Goal: Navigation & Orientation: Find specific page/section

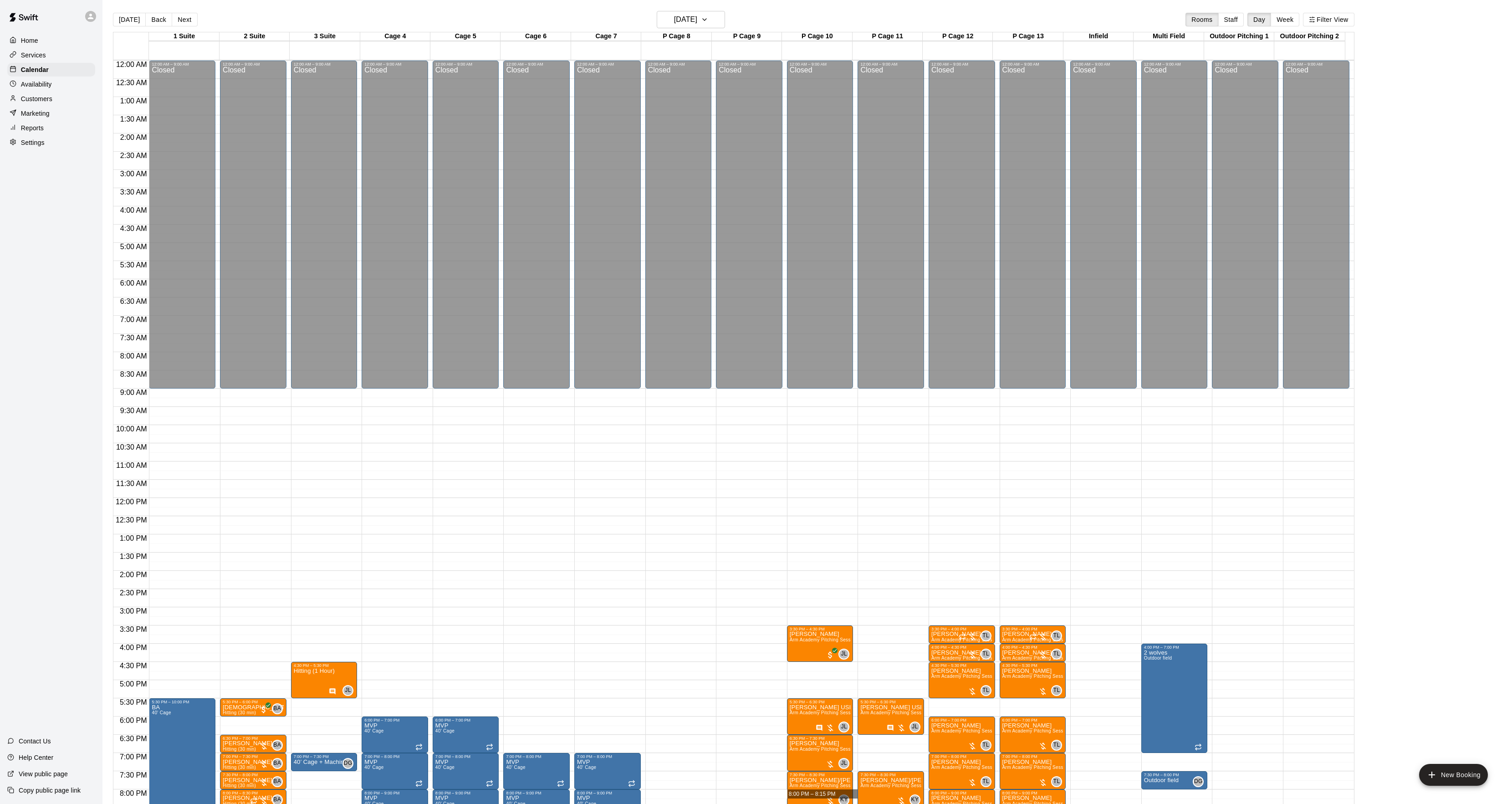
scroll to position [93, 0]
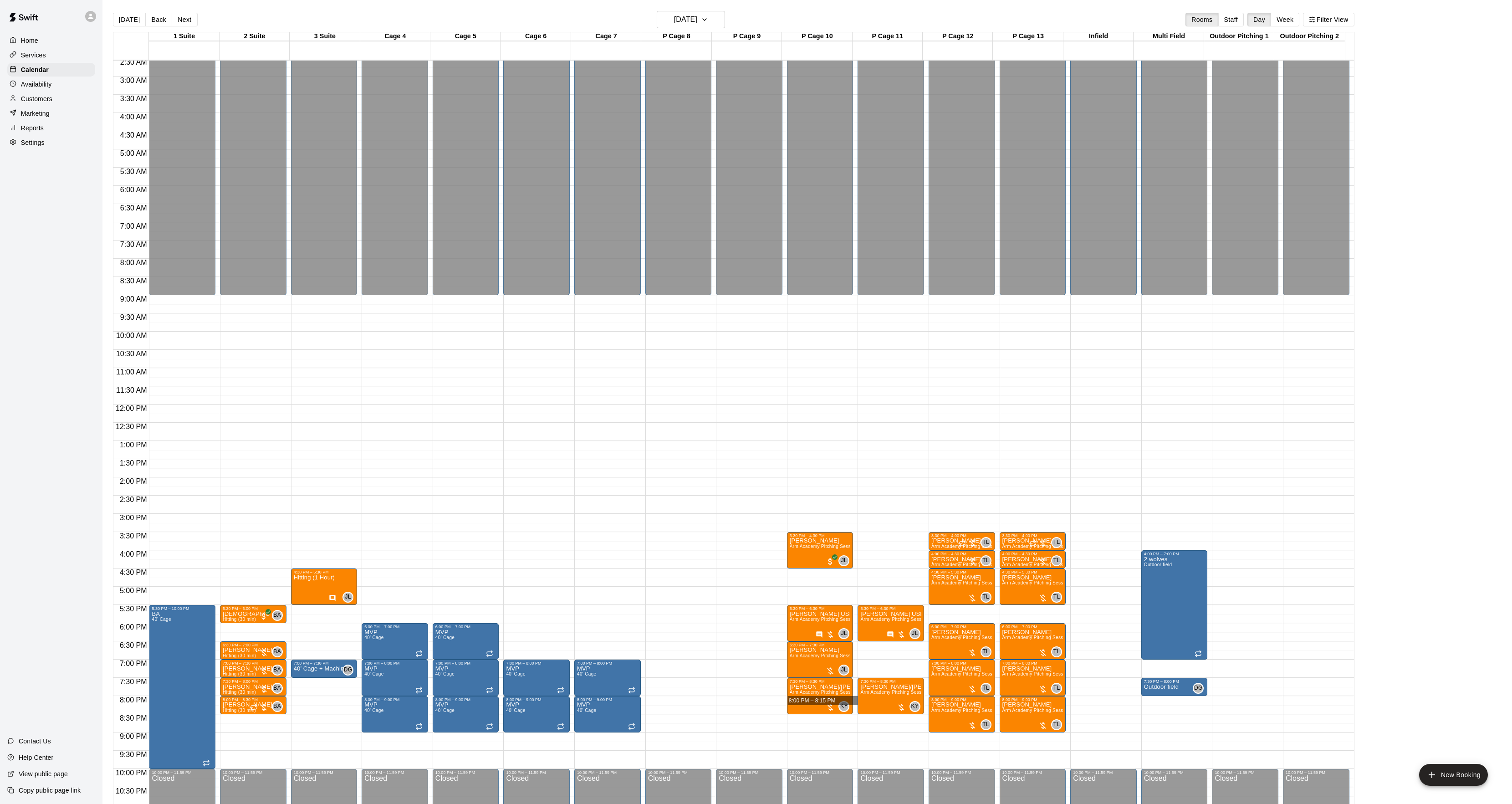
click at [45, 100] on p "Customers" at bounding box center [36, 99] width 31 height 9
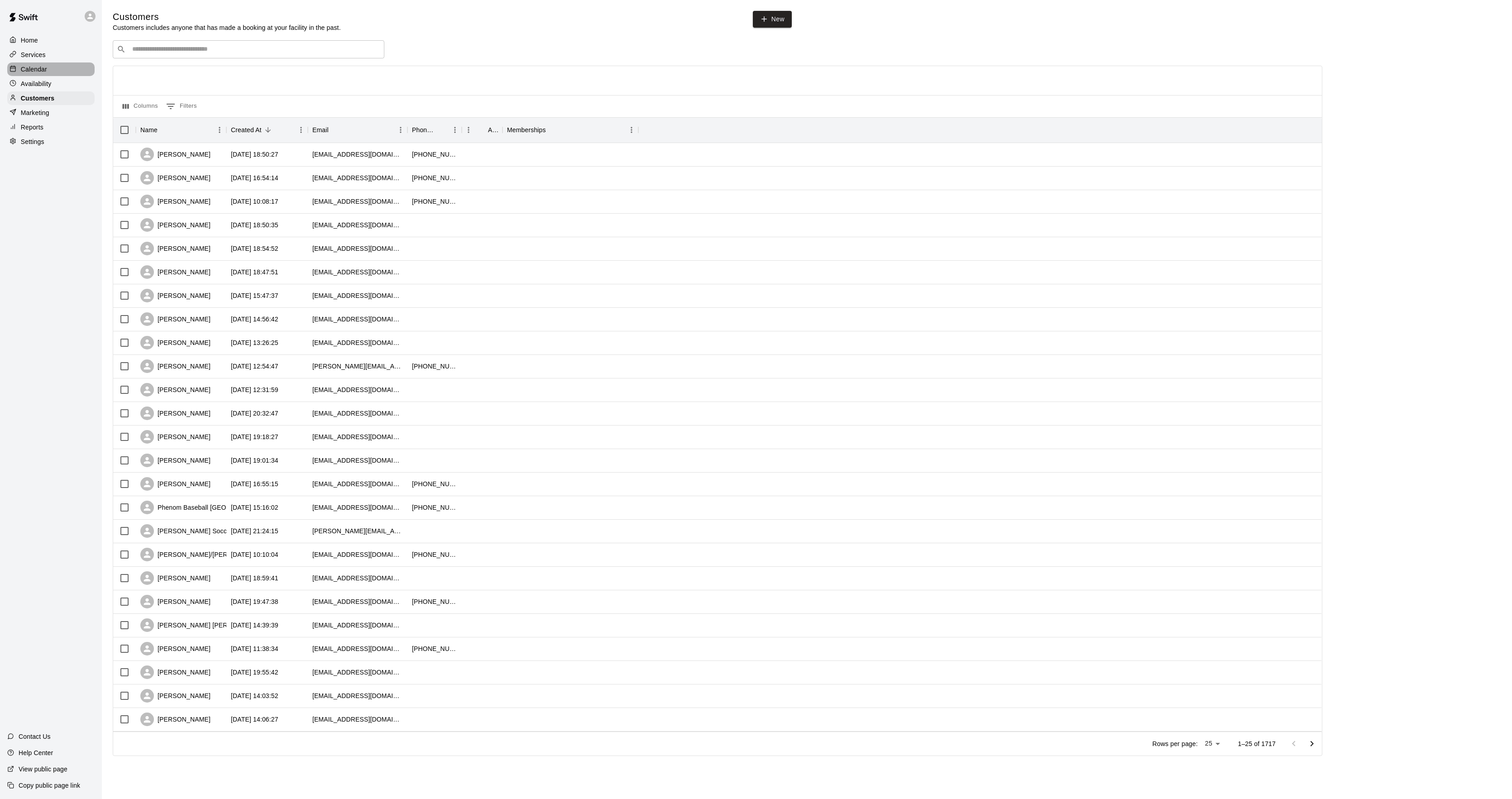
click at [26, 66] on p "Calendar" at bounding box center [33, 69] width 26 height 9
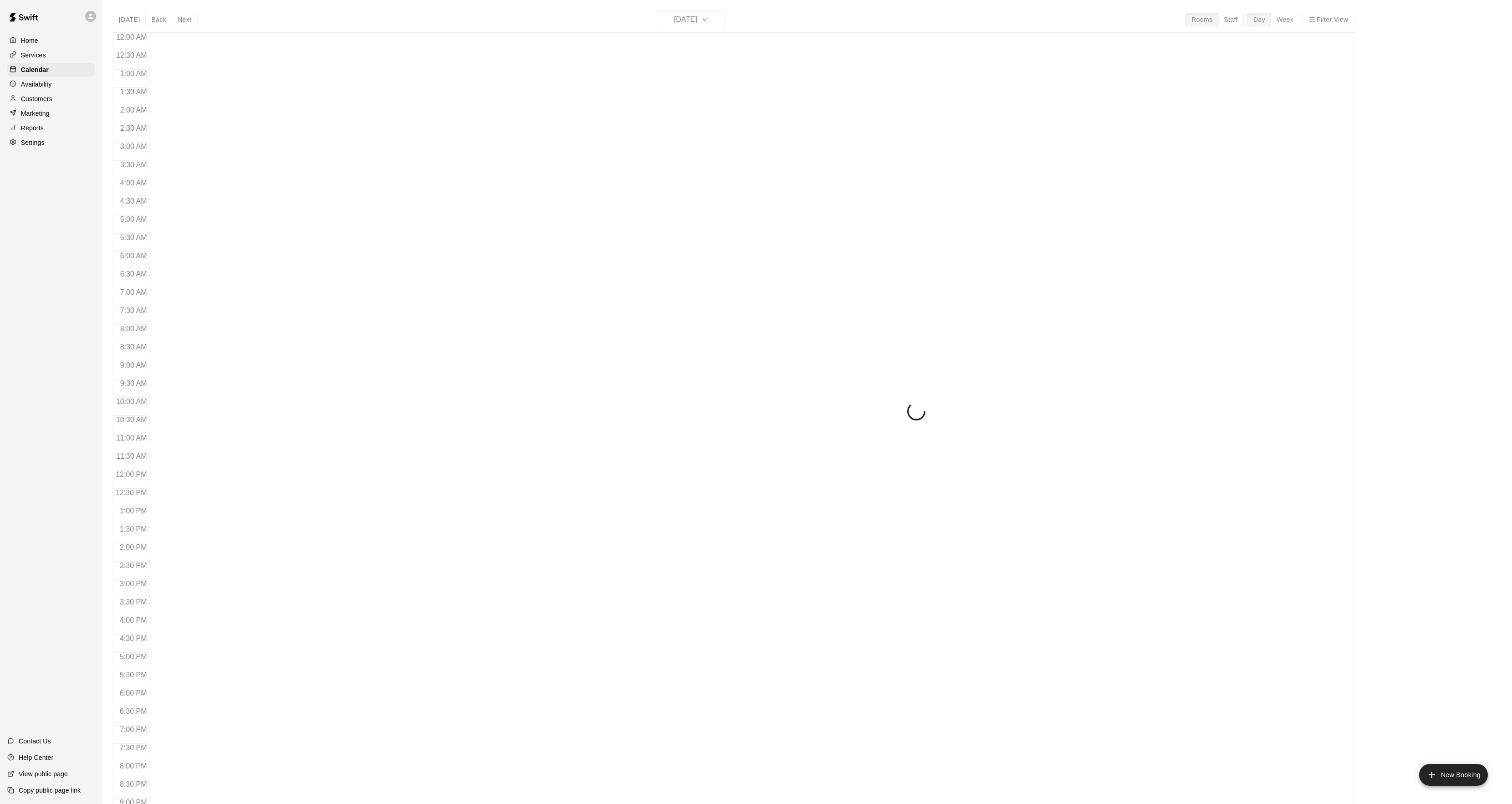
scroll to position [93, 0]
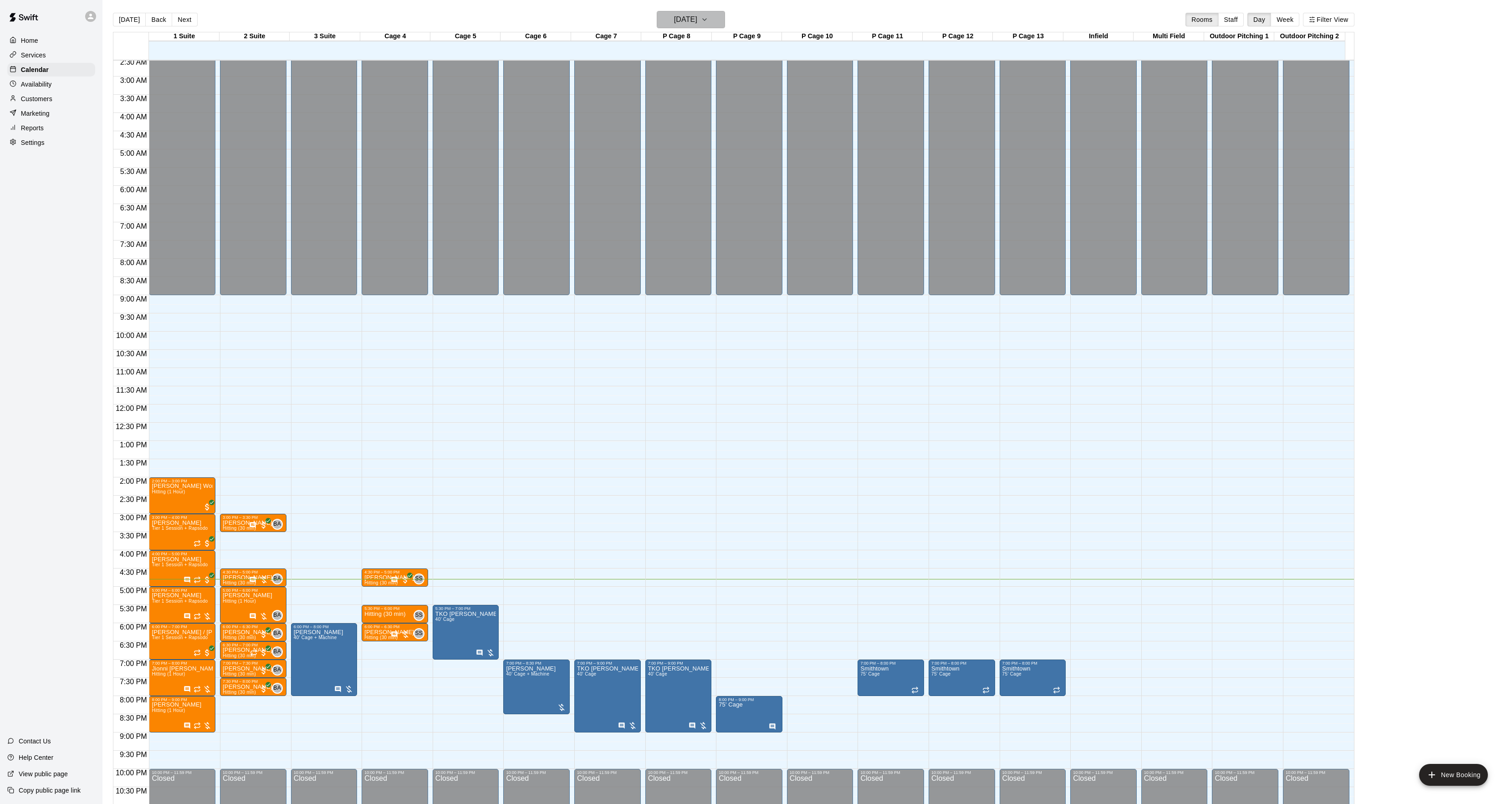
click at [663, 19] on button "[DATE]" at bounding box center [691, 19] width 68 height 17
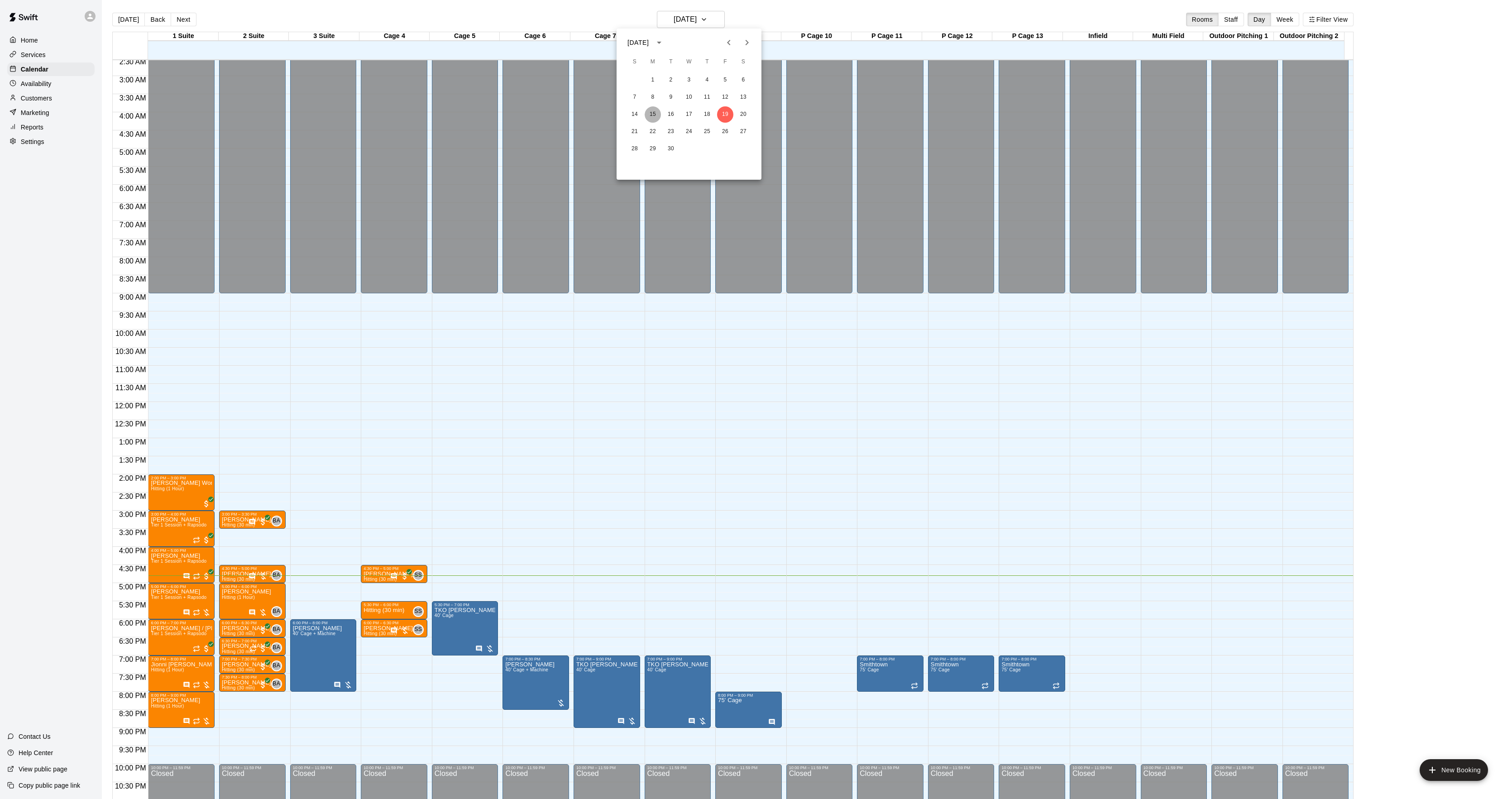
click at [656, 117] on button "15" at bounding box center [653, 114] width 16 height 16
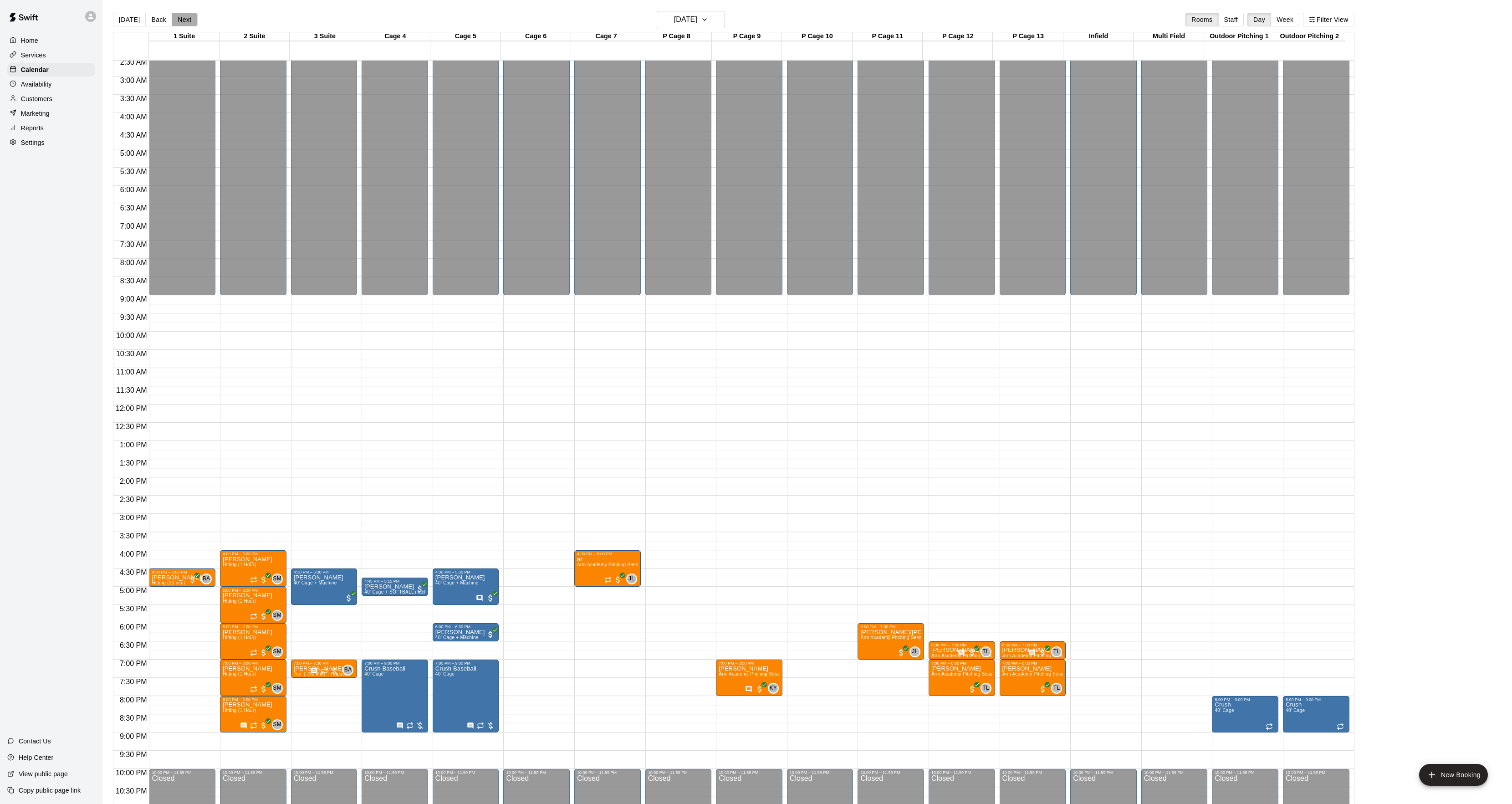
click at [188, 21] on button "Next" at bounding box center [184, 19] width 25 height 14
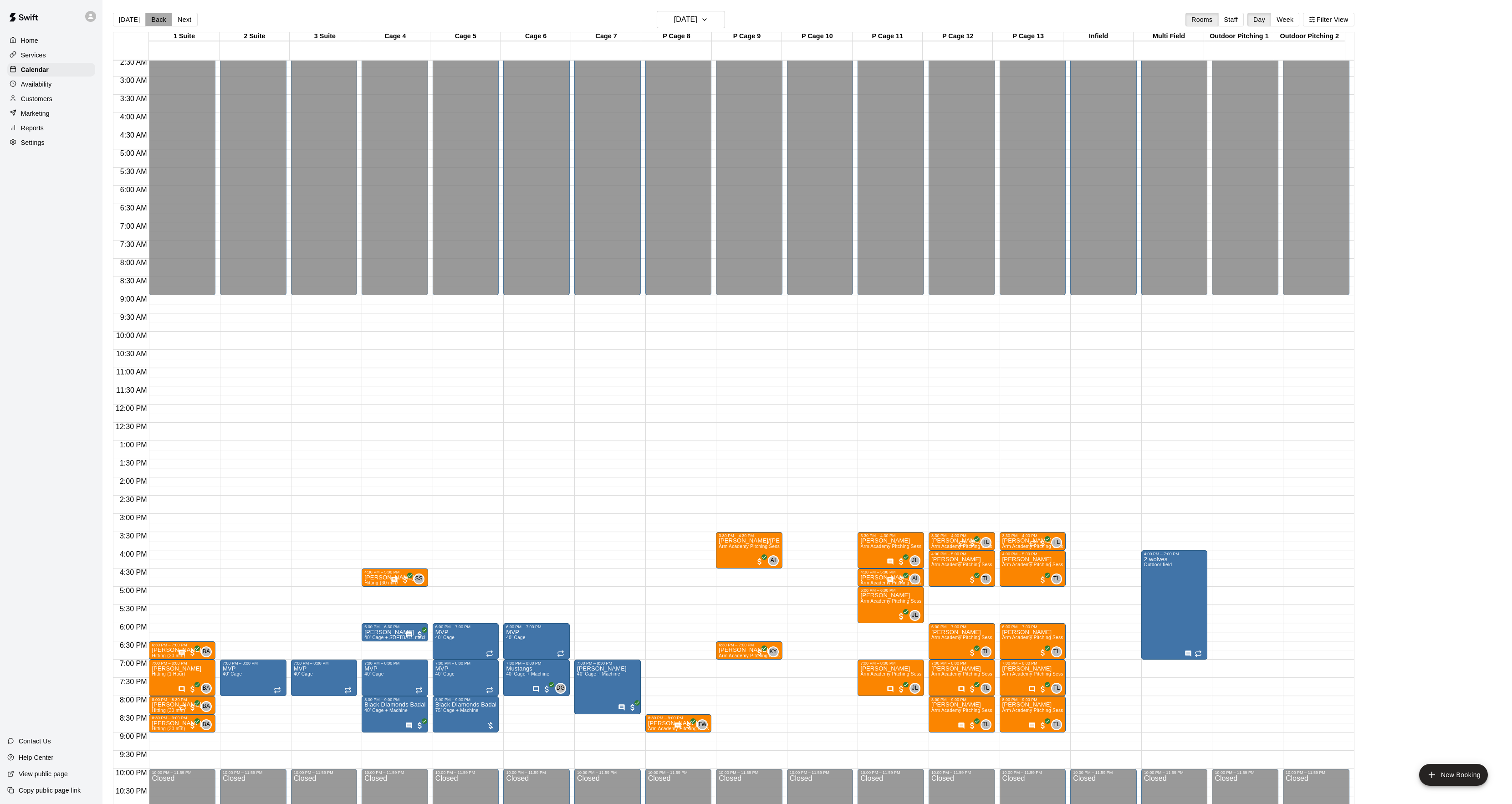
click at [162, 21] on button "Back" at bounding box center [159, 19] width 27 height 14
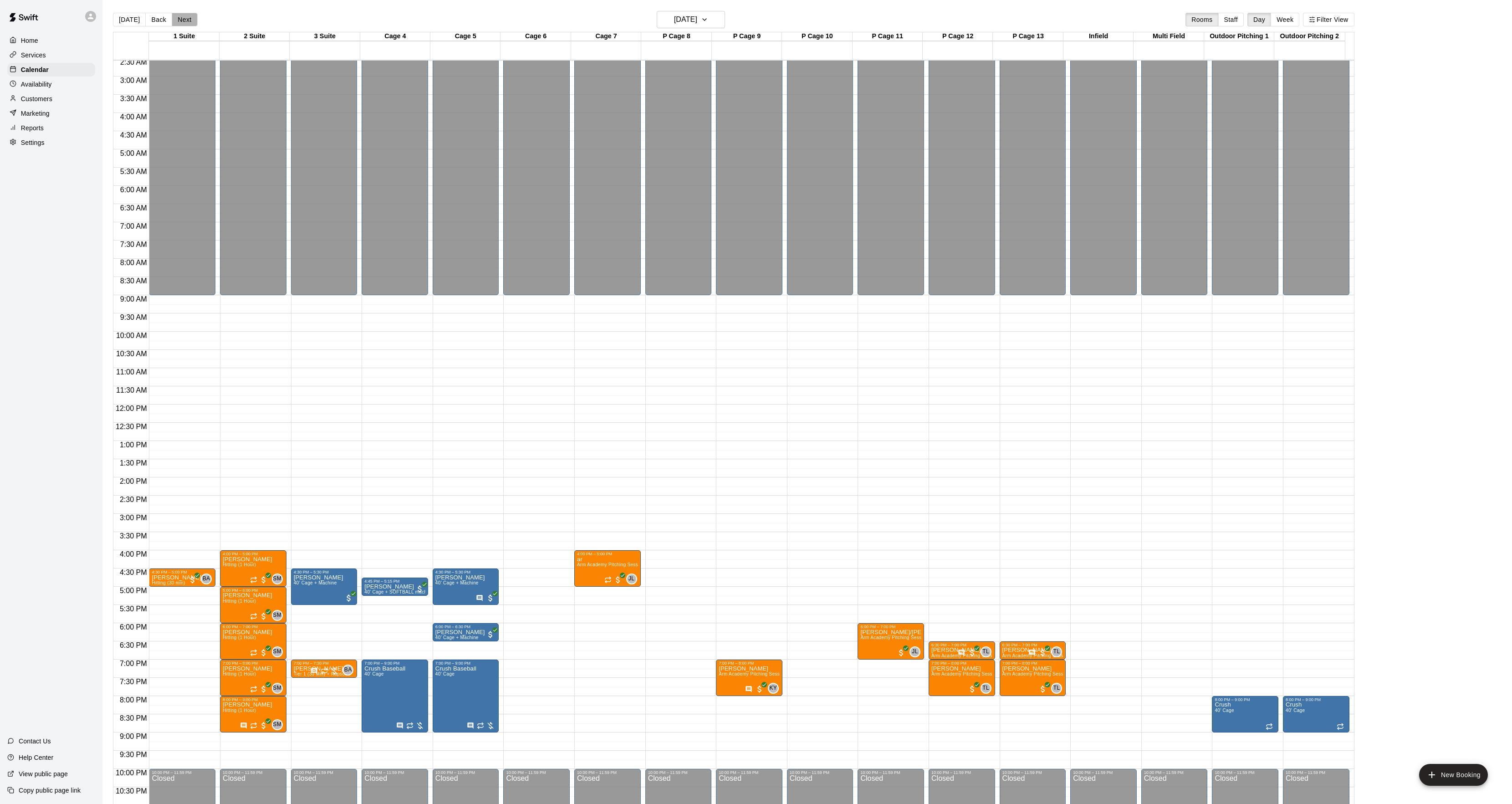
click at [193, 23] on button "Next" at bounding box center [184, 19] width 25 height 14
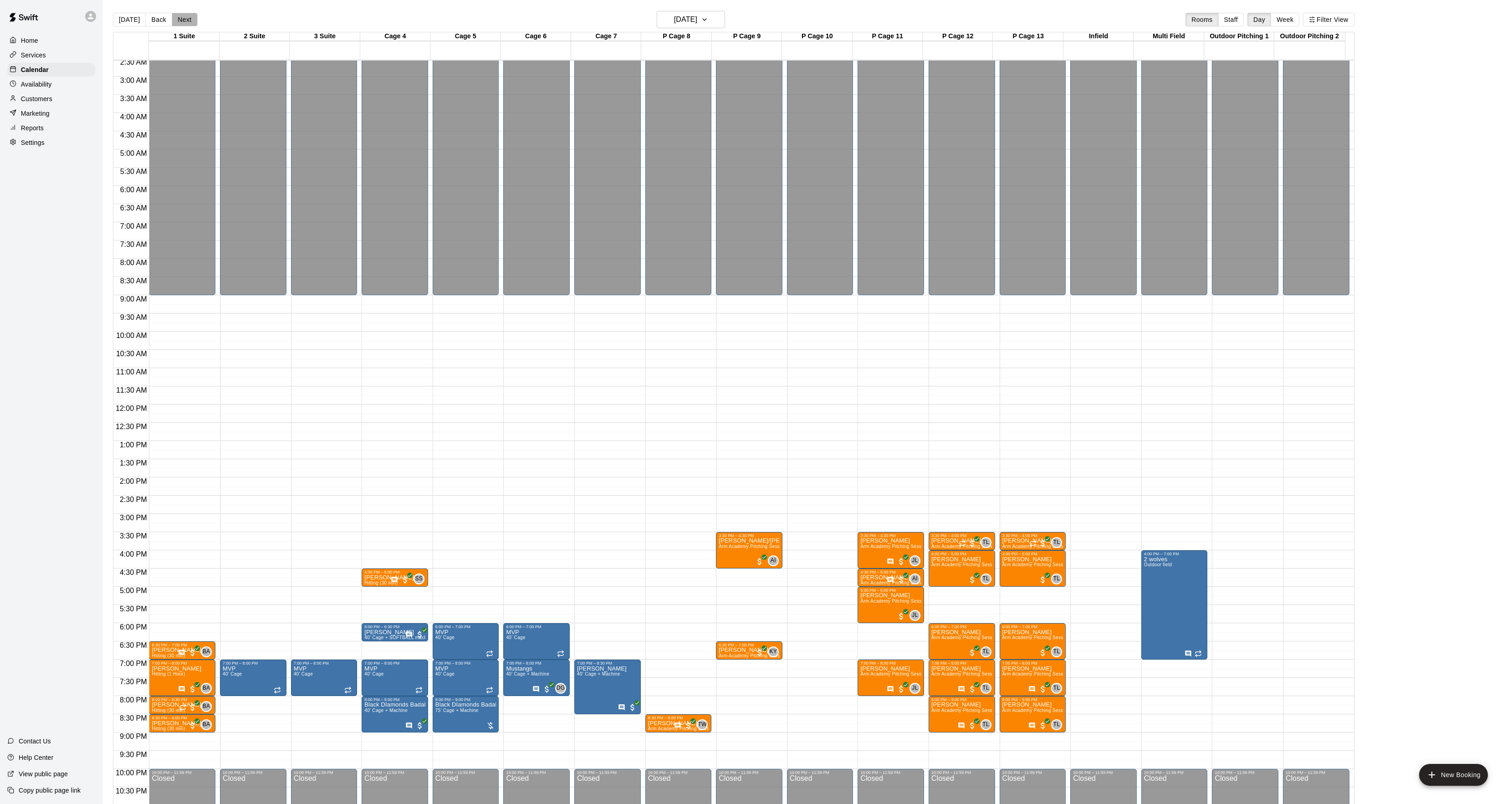
click at [193, 23] on button "Next" at bounding box center [184, 19] width 25 height 14
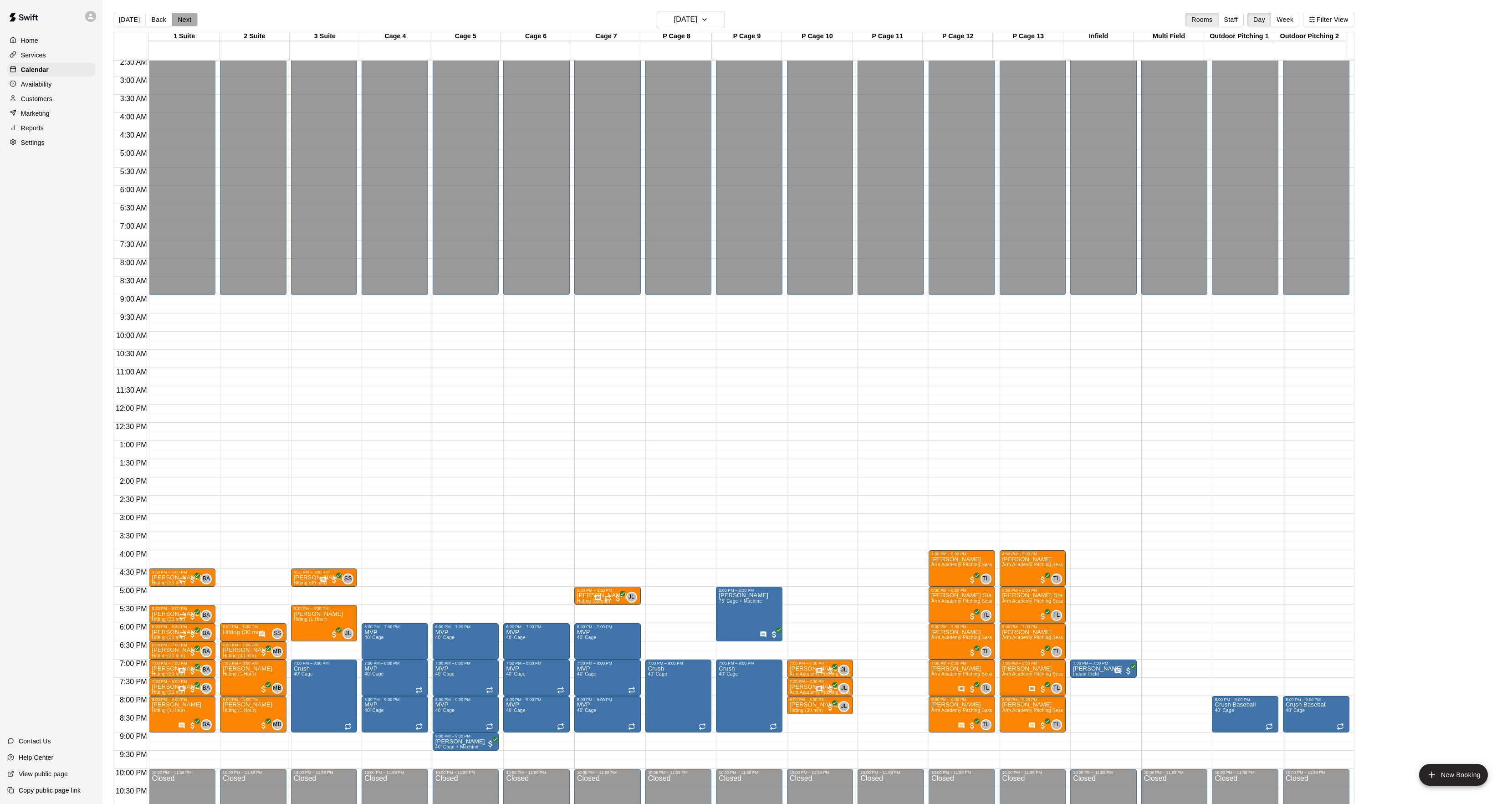
click at [190, 23] on button "Next" at bounding box center [184, 19] width 25 height 14
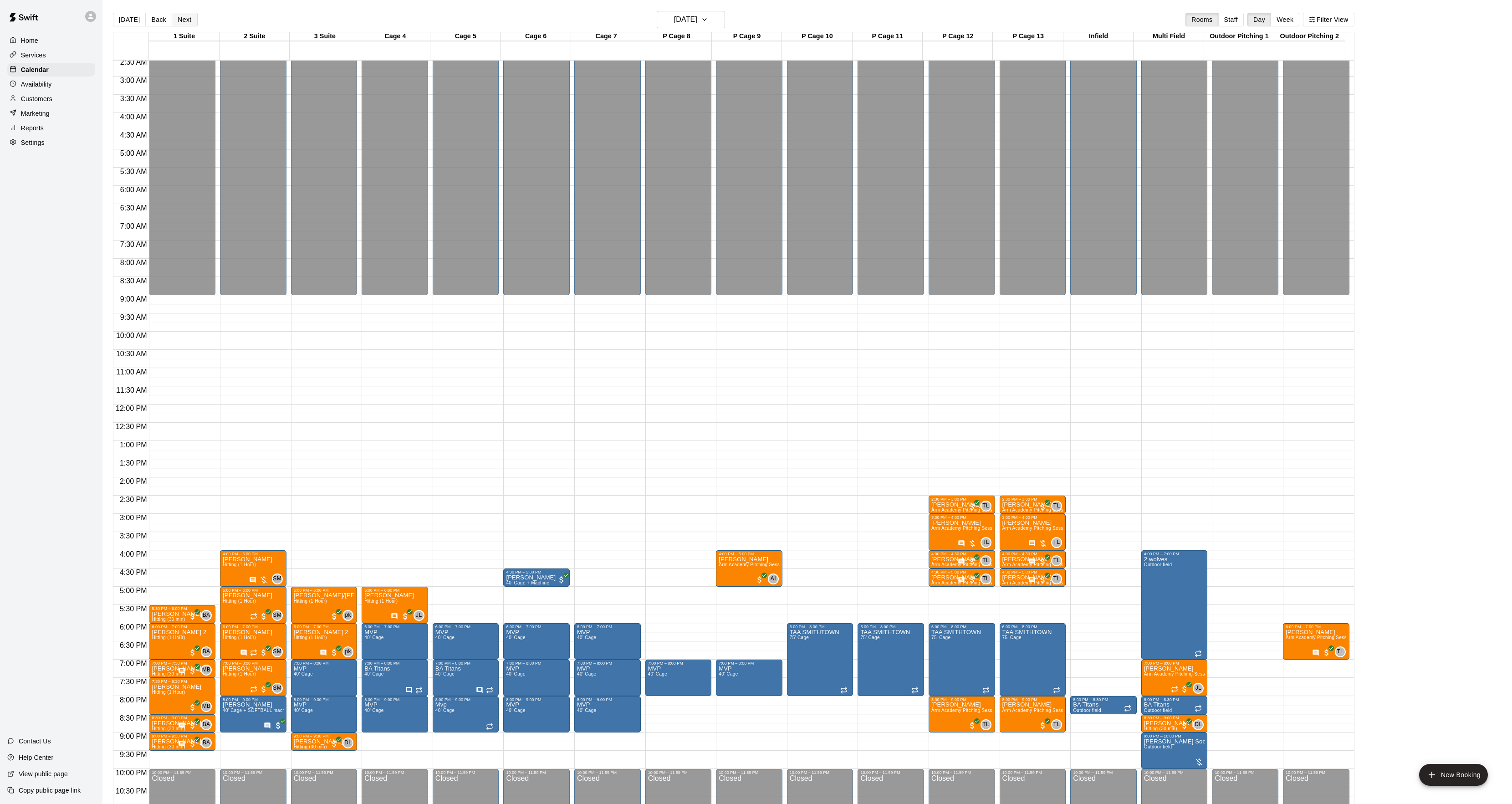
click at [182, 22] on button "Next" at bounding box center [184, 19] width 25 height 14
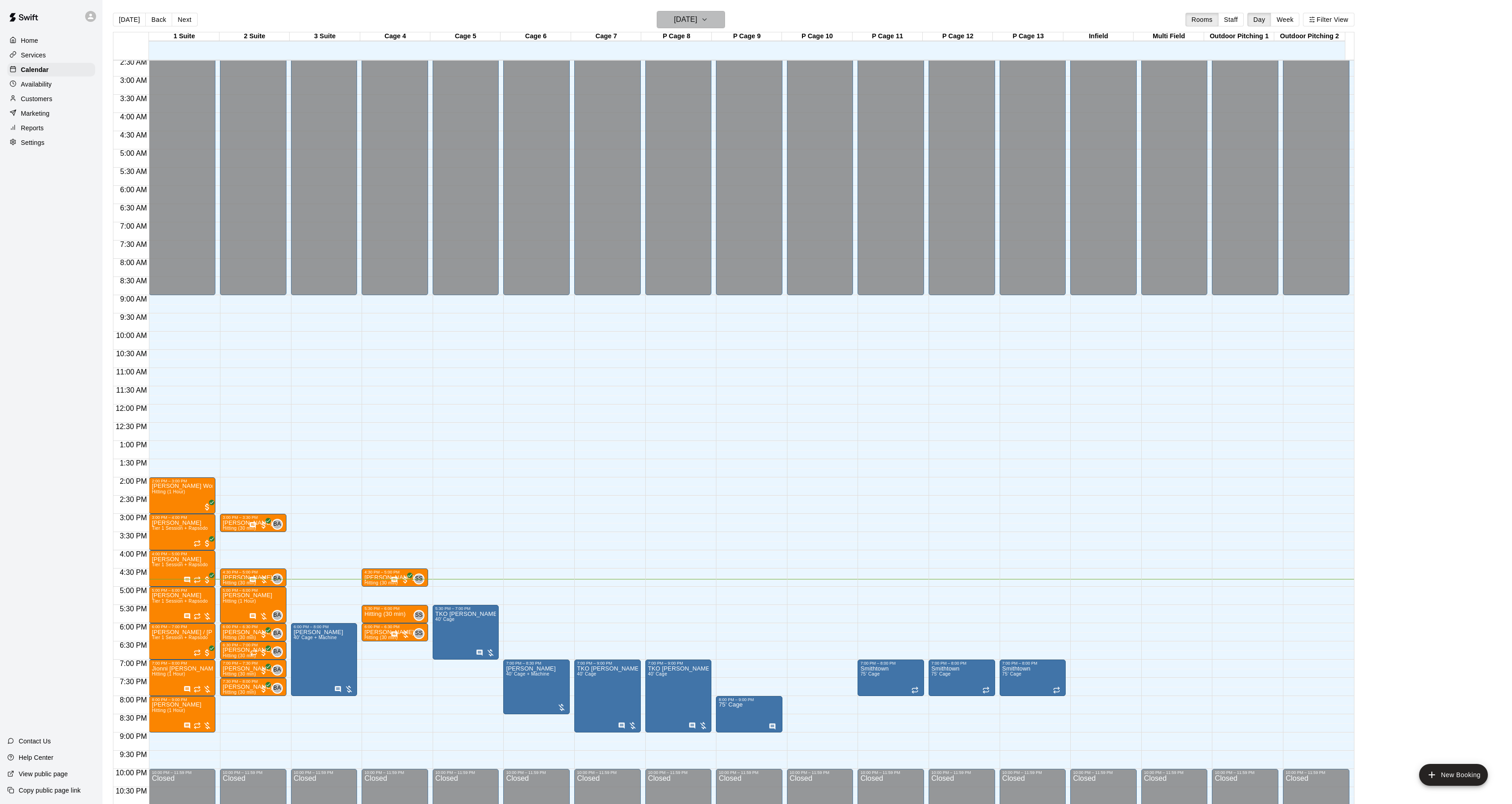
click at [675, 19] on h6 "[DATE]" at bounding box center [685, 19] width 23 height 13
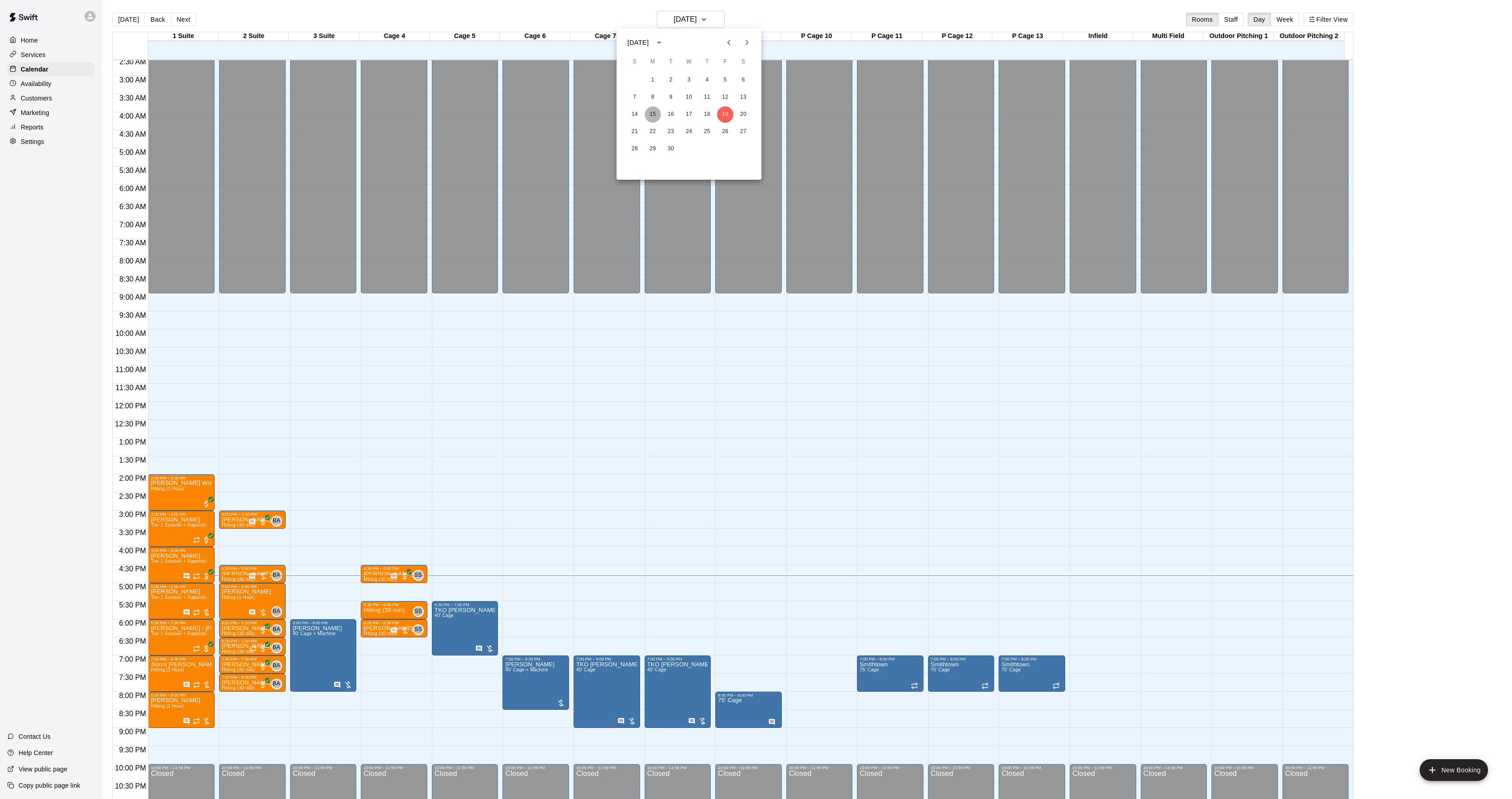
click at [656, 114] on button "15" at bounding box center [653, 114] width 16 height 16
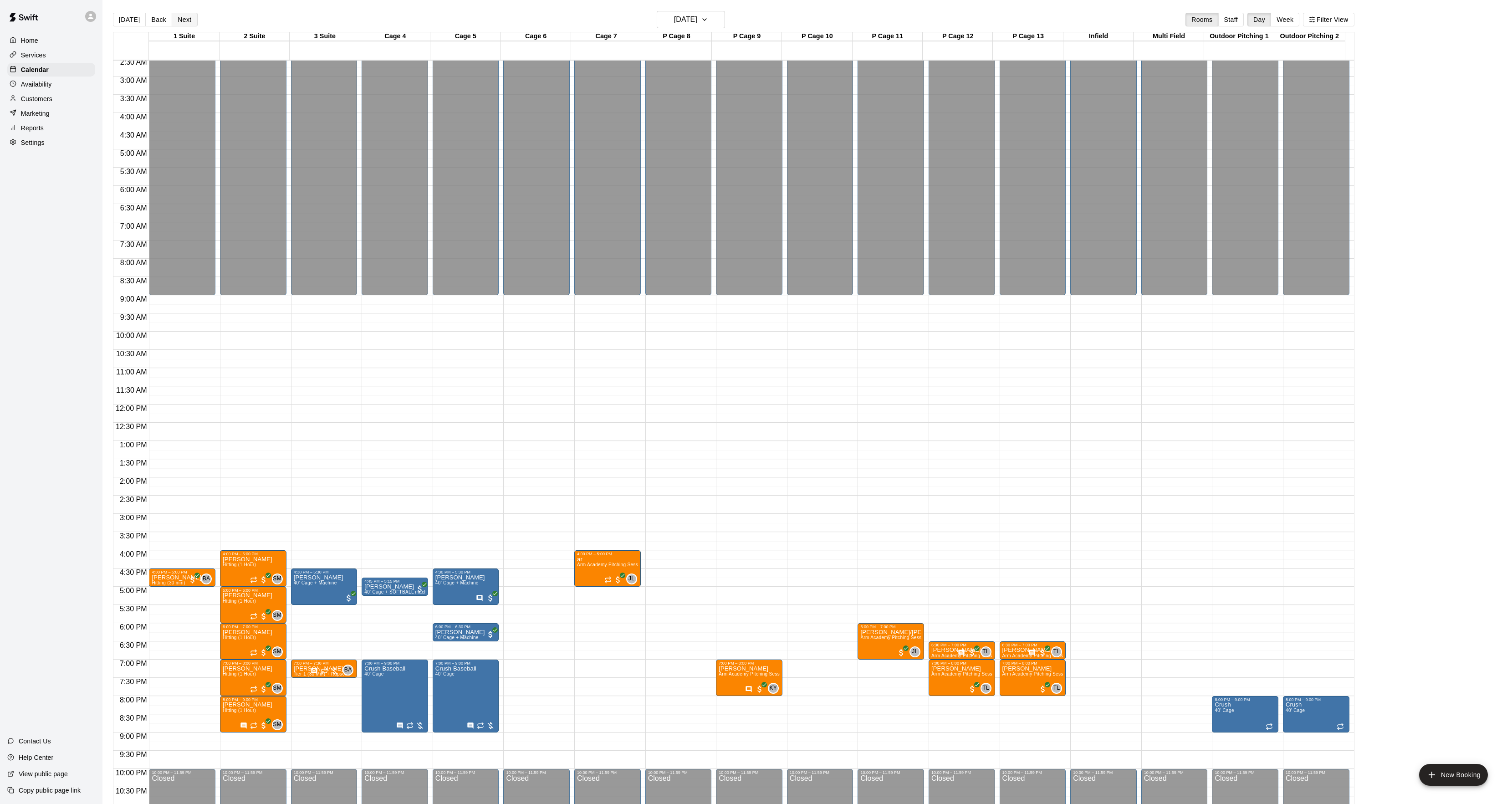
click at [181, 22] on button "Next" at bounding box center [184, 19] width 25 height 14
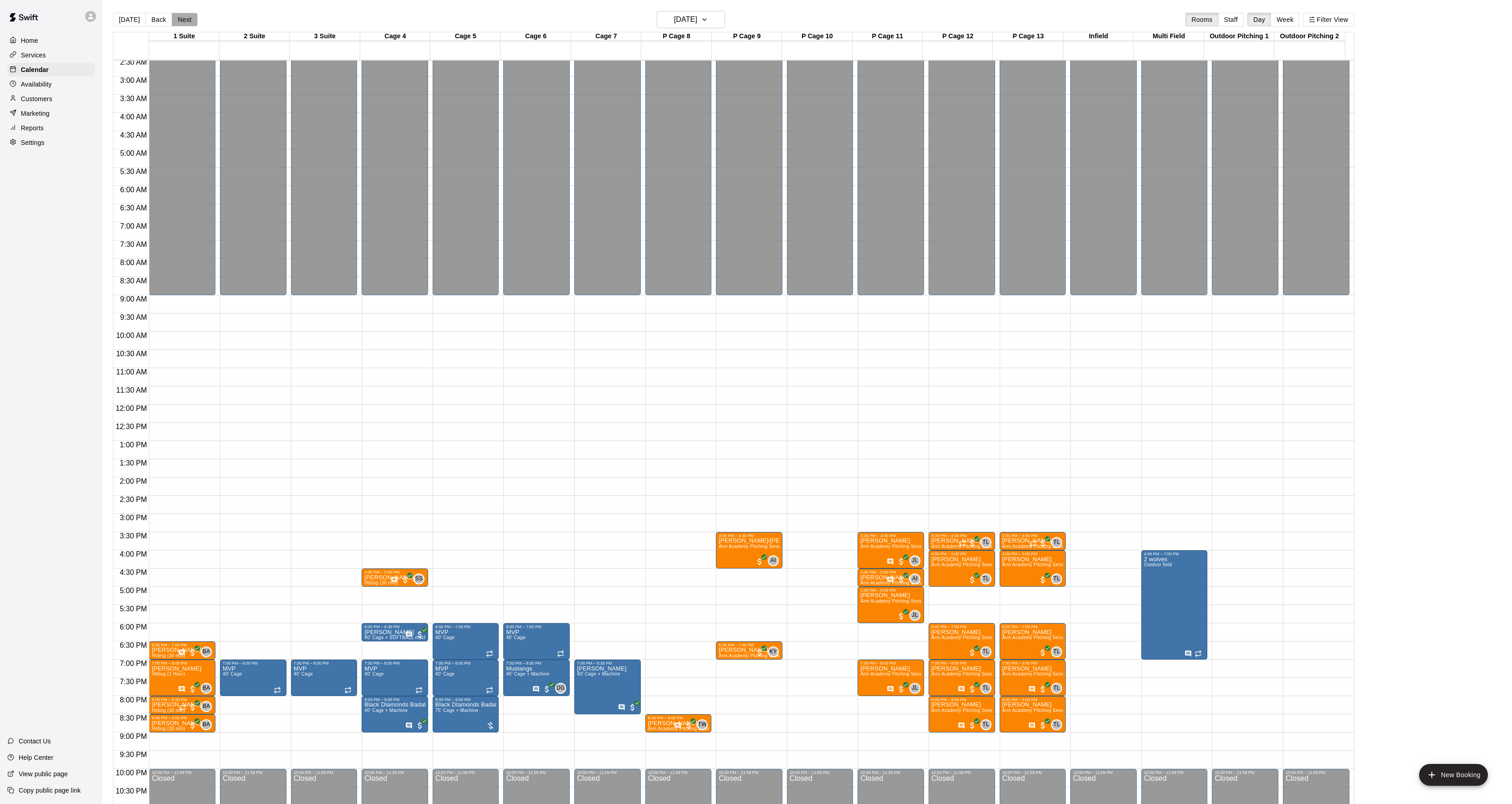
click at [181, 22] on button "Next" at bounding box center [184, 19] width 25 height 14
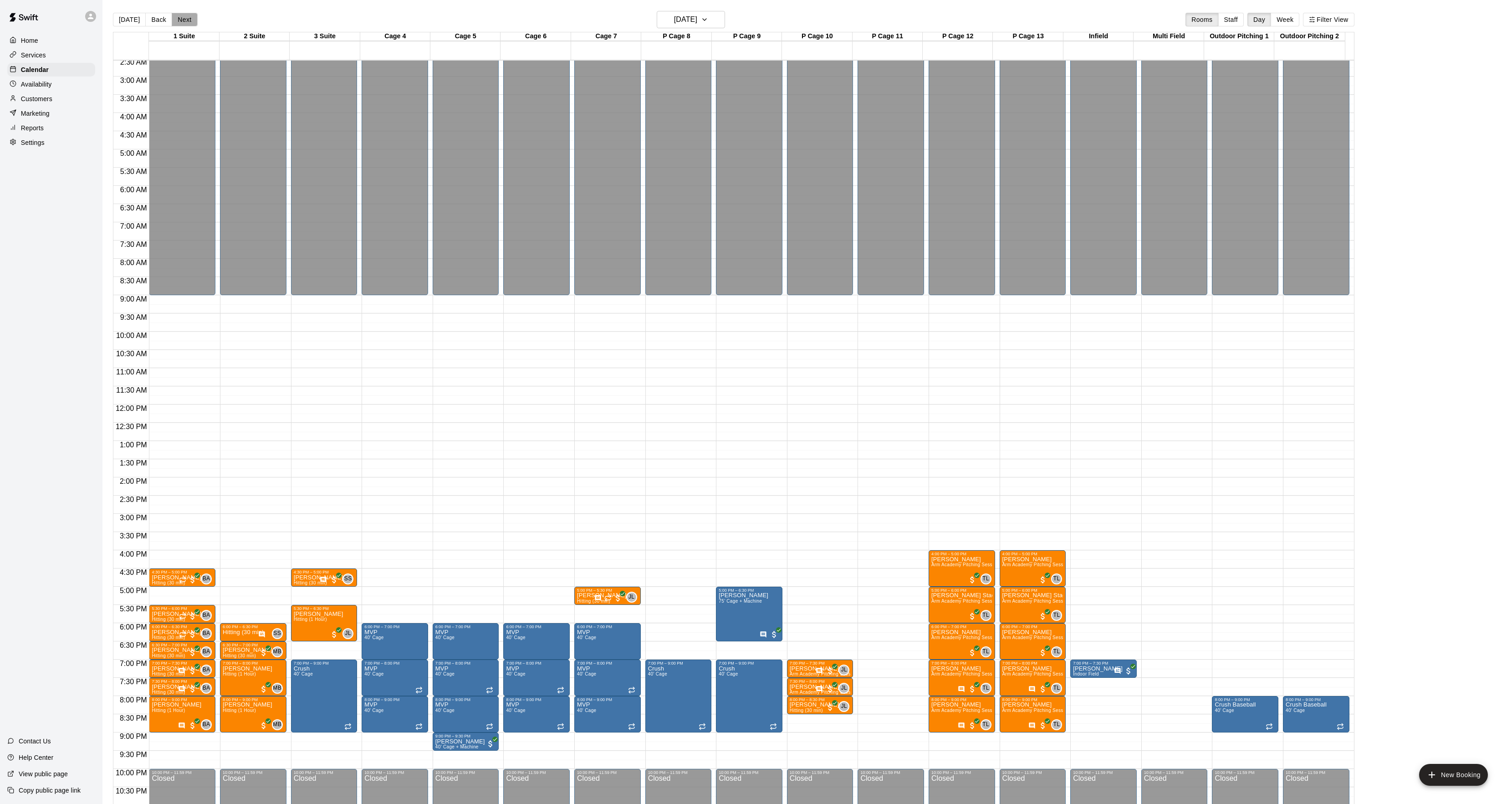
click at [182, 17] on button "Next" at bounding box center [184, 19] width 25 height 14
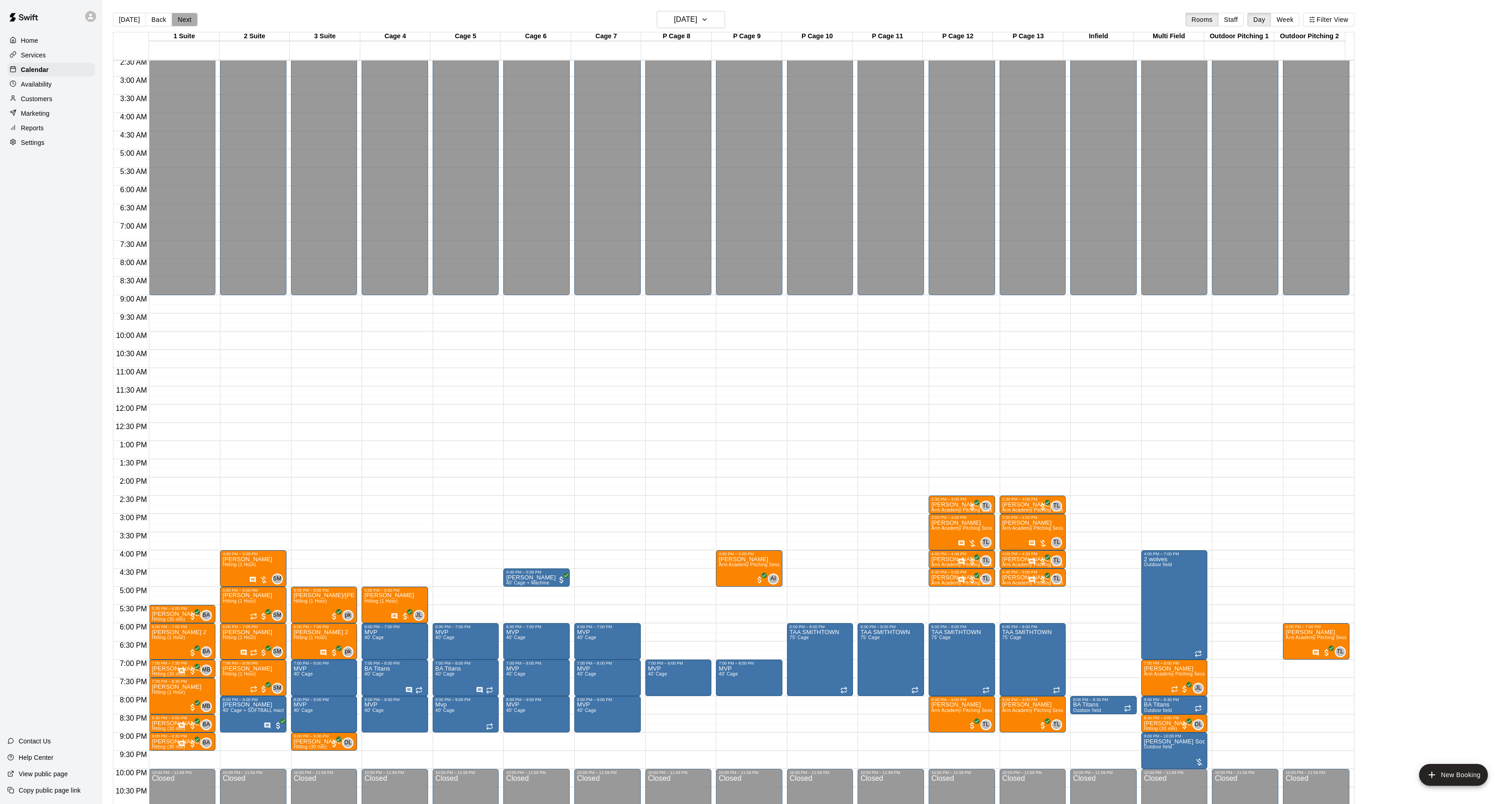
click at [182, 23] on button "Next" at bounding box center [184, 19] width 25 height 14
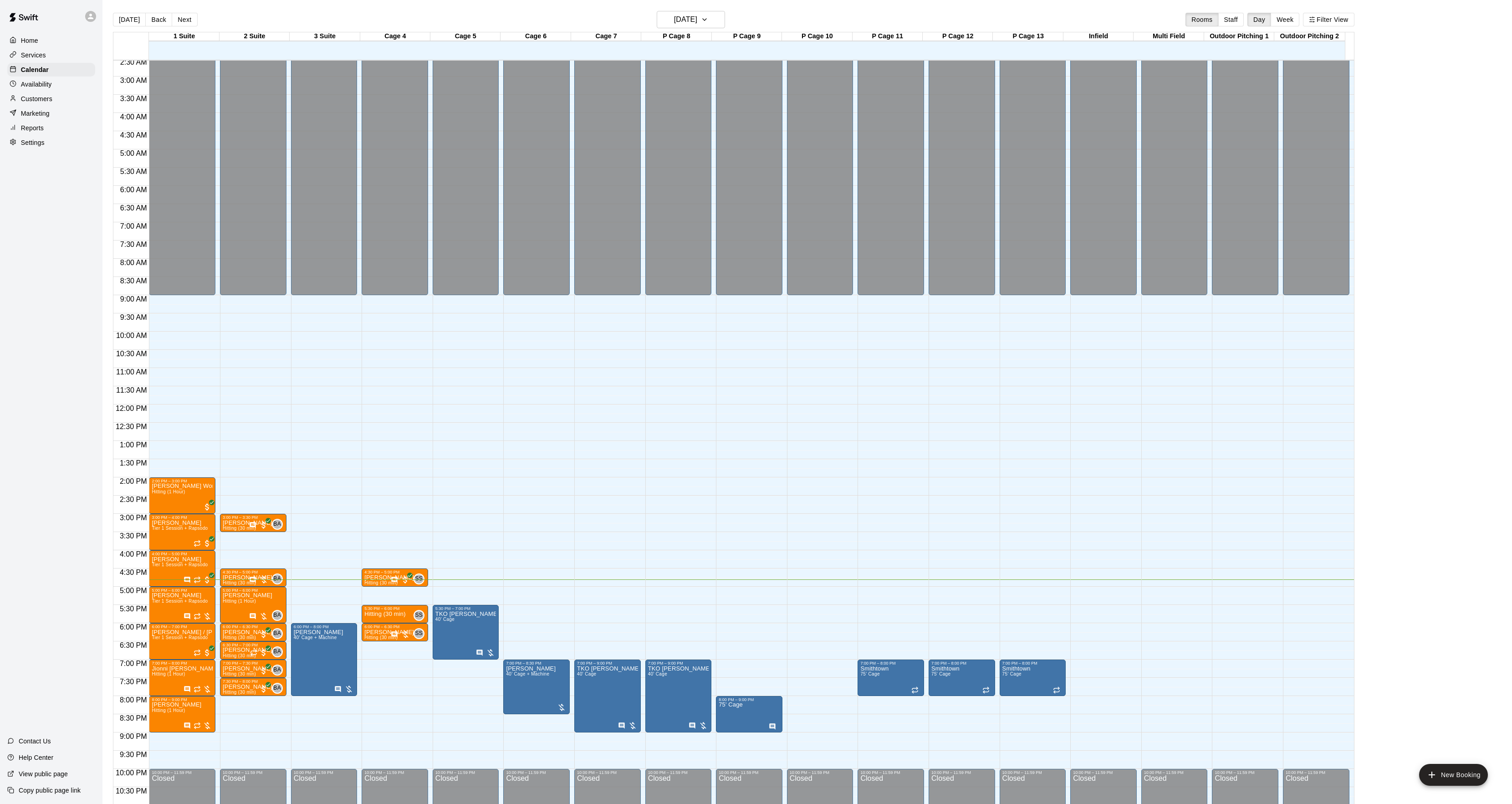
click at [672, 28] on div "[DATE] Back [DATE][DATE] Rooms Staff Day Week Filter View" at bounding box center [733, 21] width 1241 height 21
click at [674, 24] on h6 "[DATE]" at bounding box center [685, 19] width 23 height 13
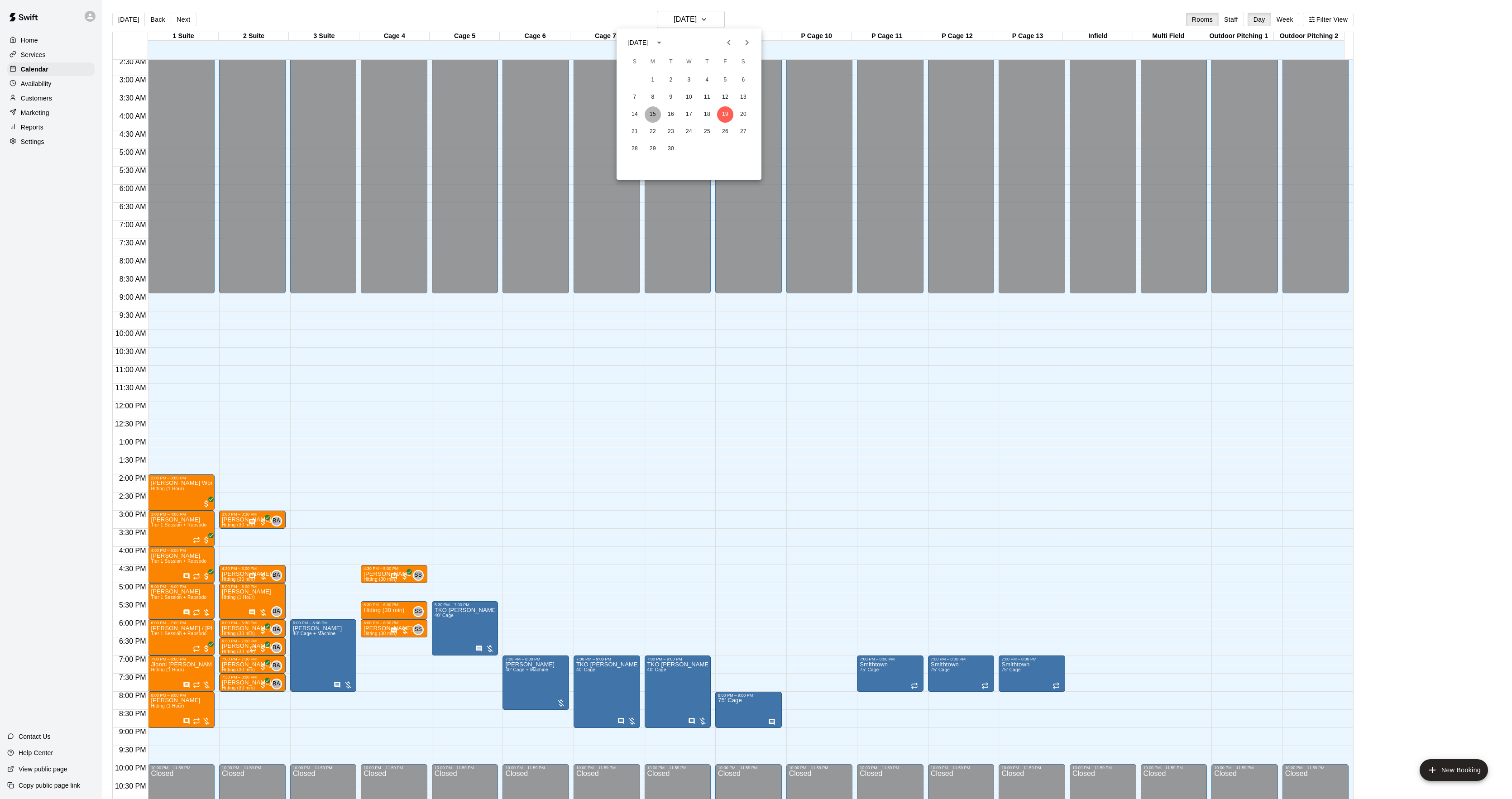
click at [646, 114] on button "15" at bounding box center [653, 114] width 16 height 16
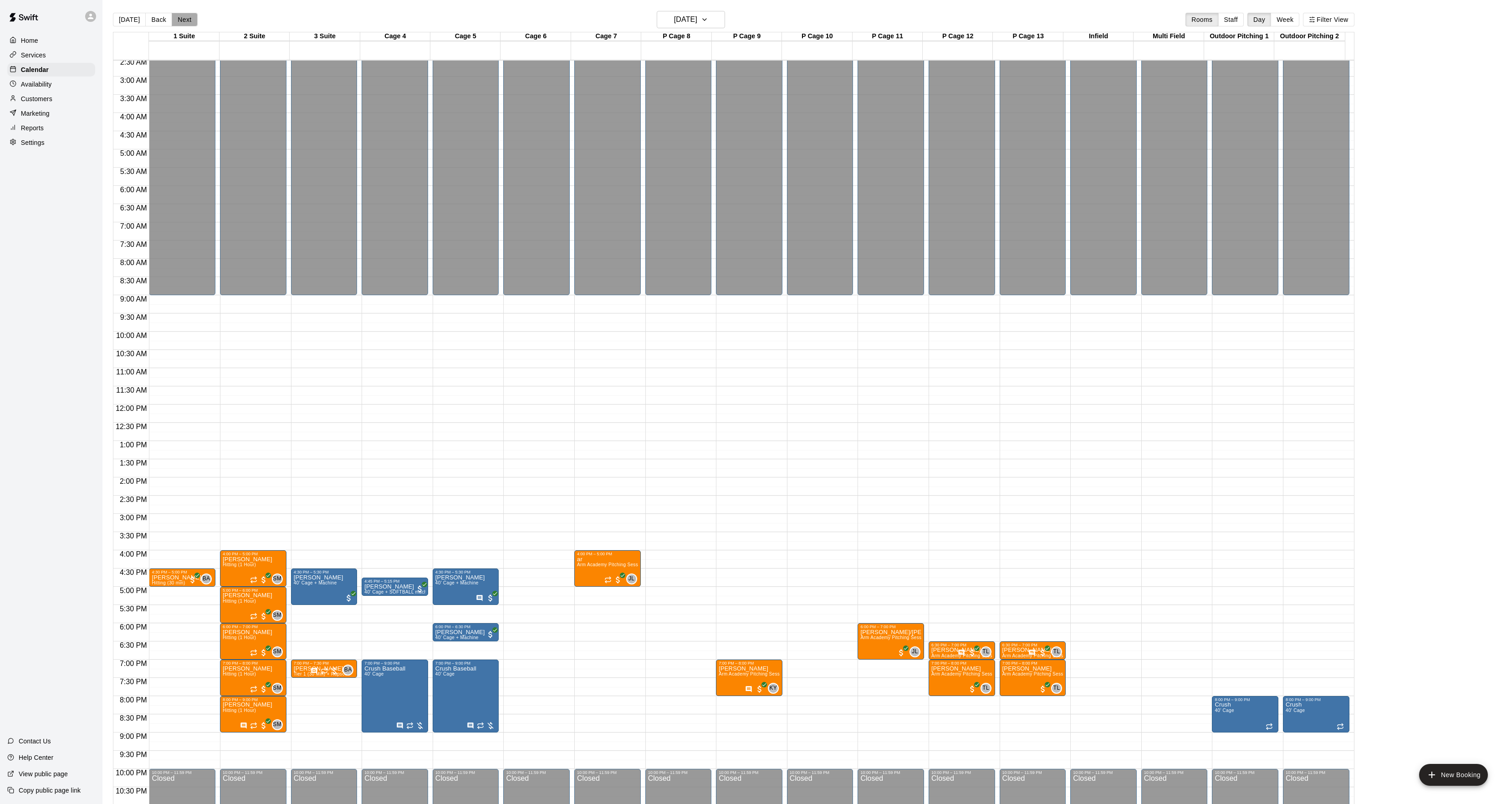
click at [179, 24] on button "Next" at bounding box center [184, 19] width 25 height 14
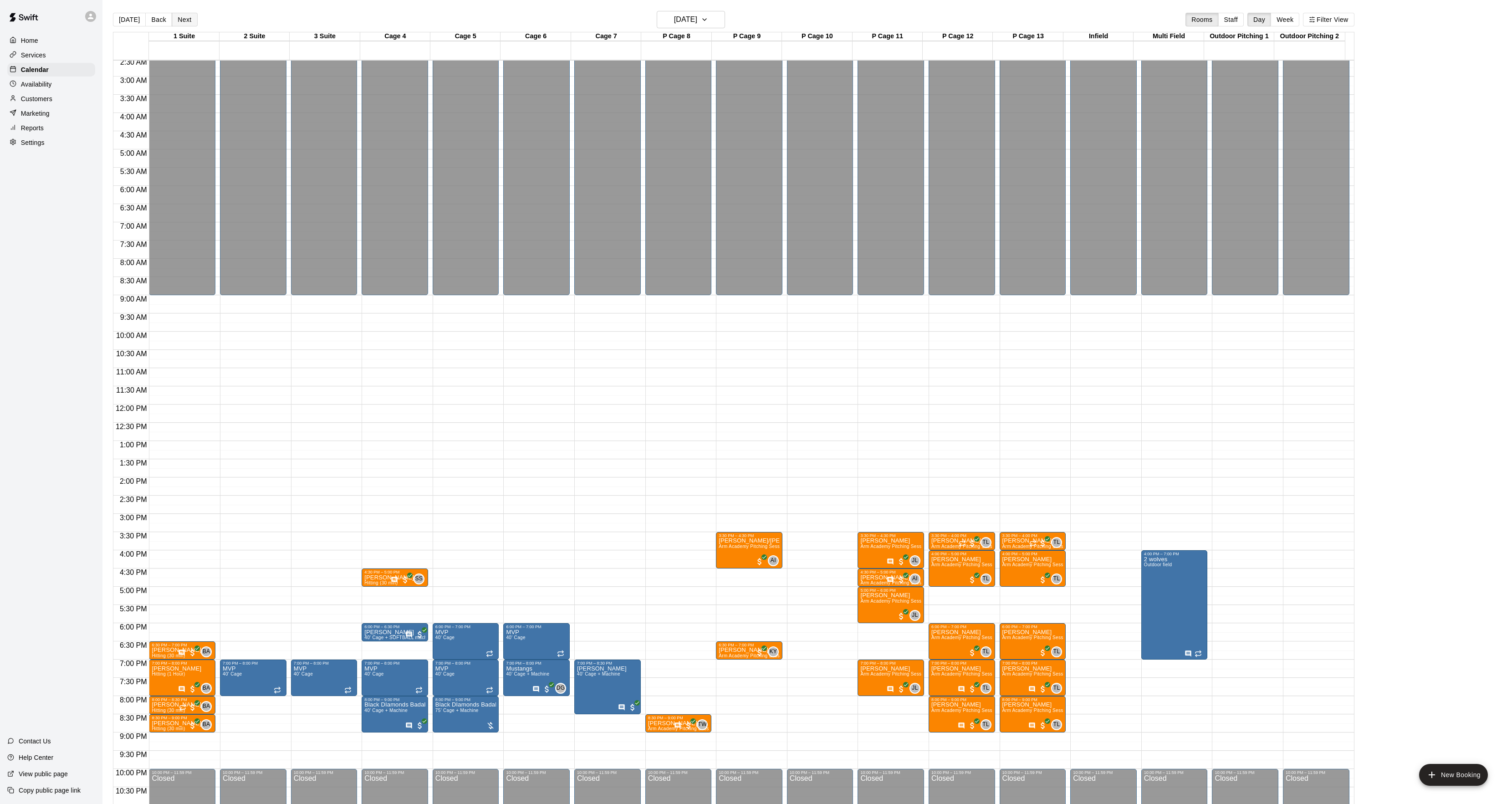
click at [184, 15] on button "Next" at bounding box center [184, 19] width 25 height 14
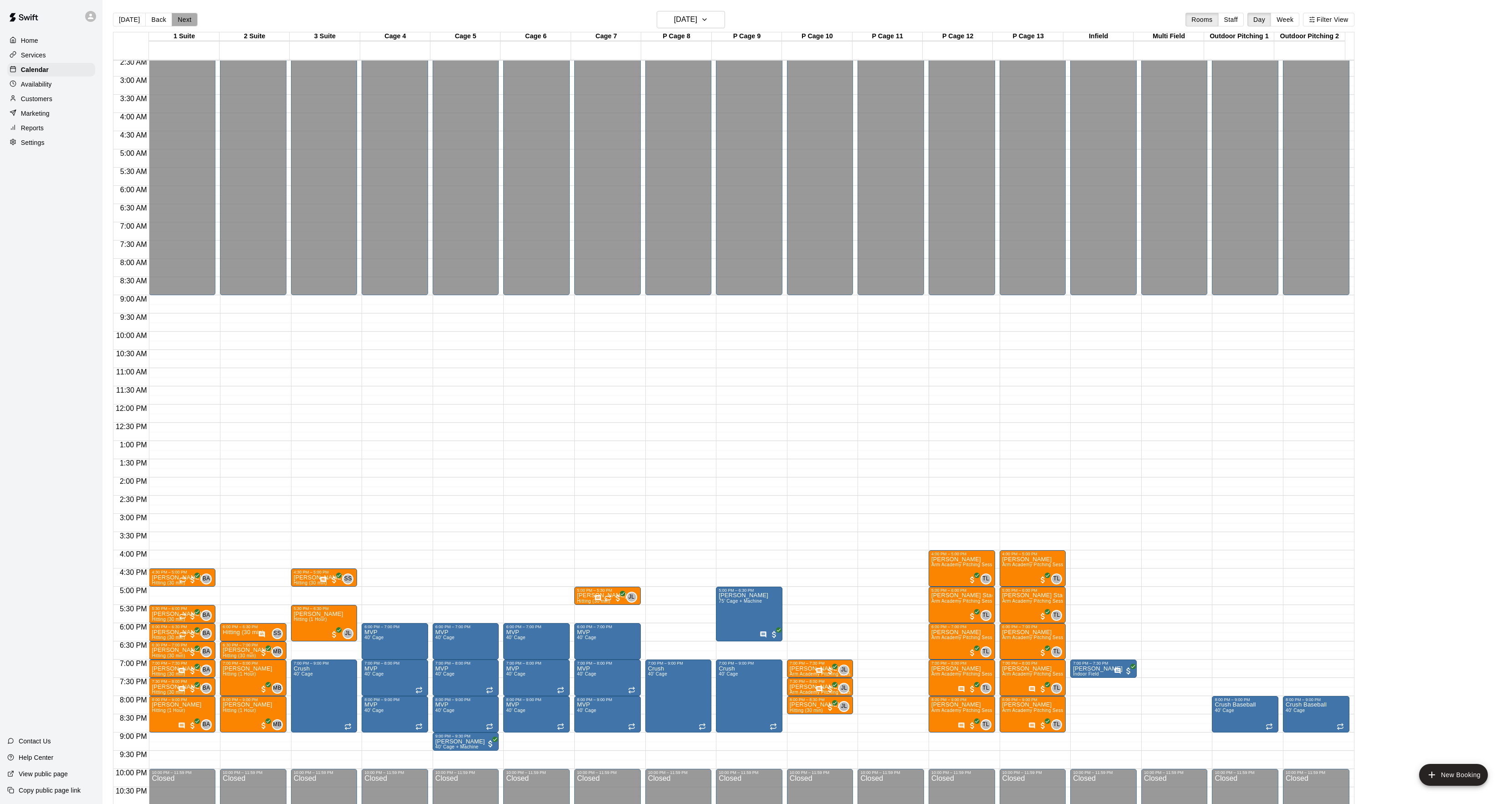
click at [178, 23] on button "Next" at bounding box center [184, 19] width 25 height 14
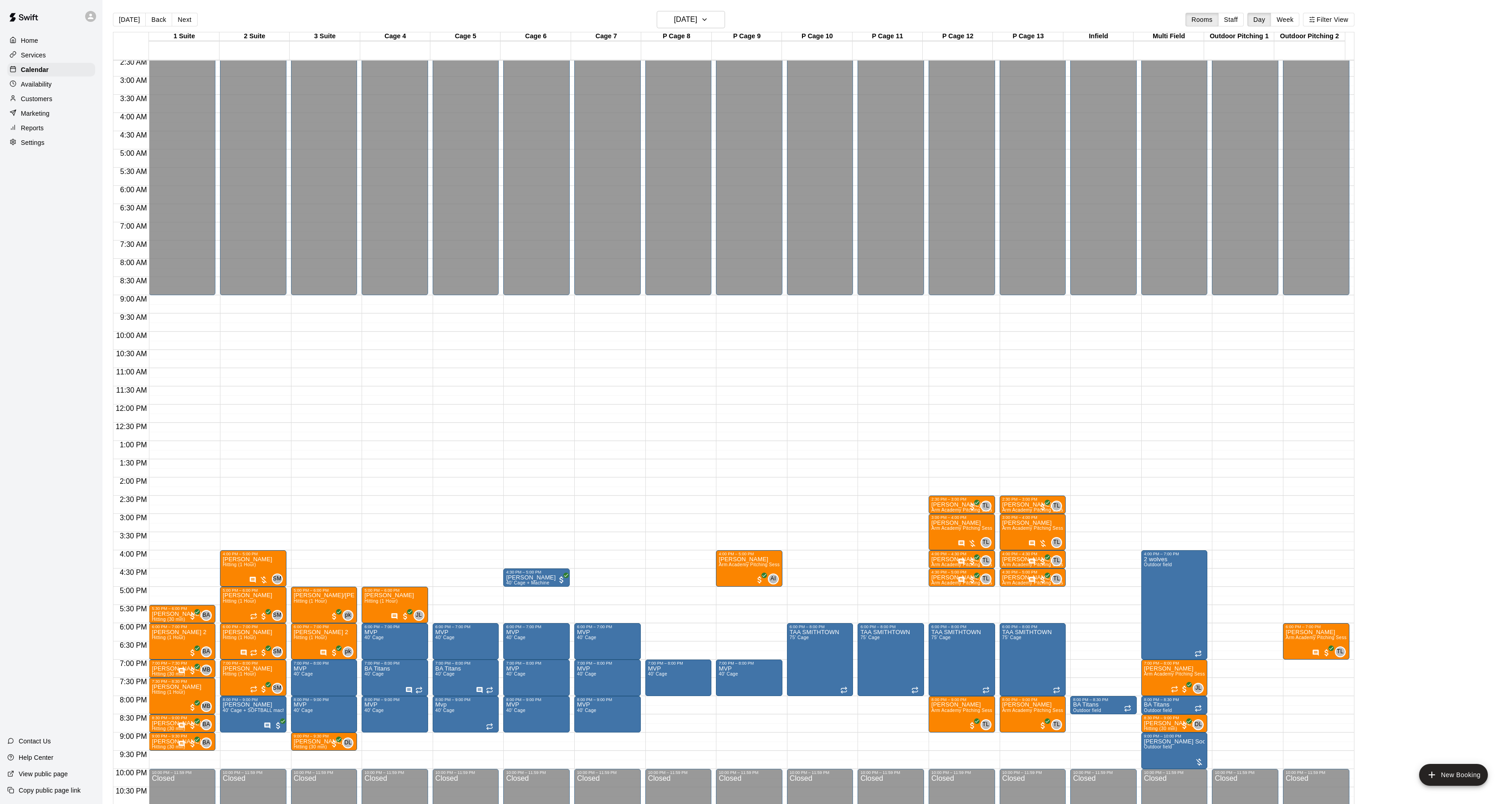
click at [178, 29] on div "[DATE] Back [DATE][DATE] Rooms Staff Day Week Filter View" at bounding box center [733, 21] width 1241 height 21
click at [184, 21] on button "Next" at bounding box center [184, 19] width 25 height 14
